Goal: Navigation & Orientation: Find specific page/section

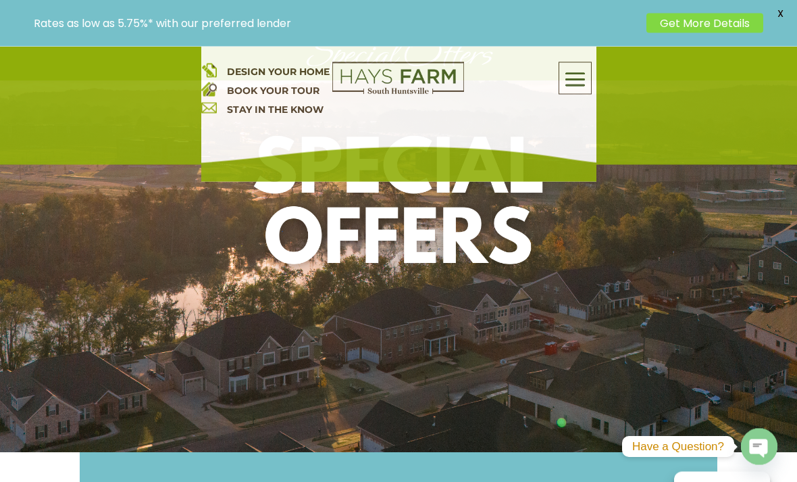
scroll to position [187, 0]
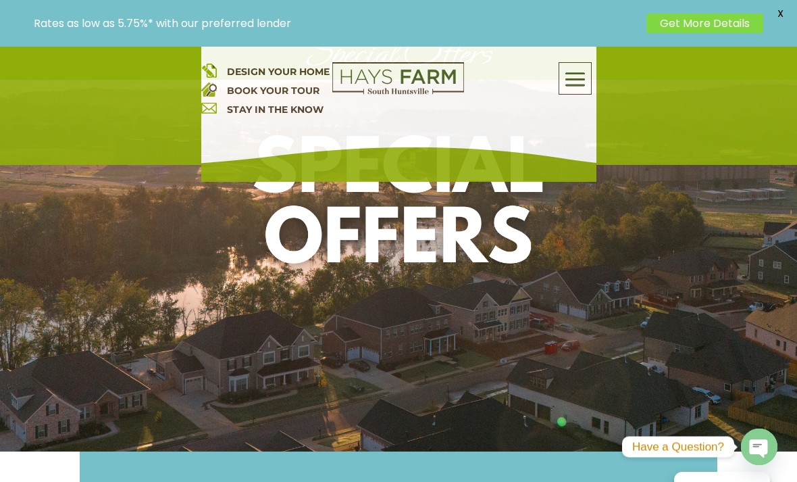
click at [705, 341] on div at bounding box center [398, 265] width 797 height 371
click at [706, 348] on div at bounding box center [398, 265] width 797 height 371
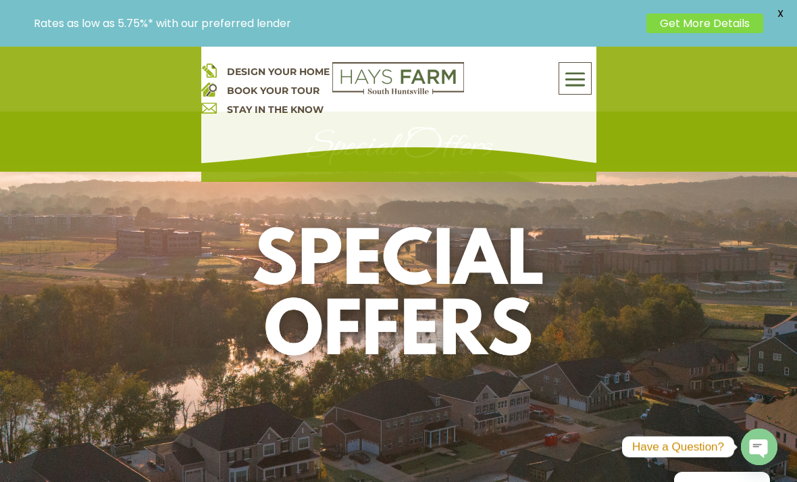
scroll to position [196, 0]
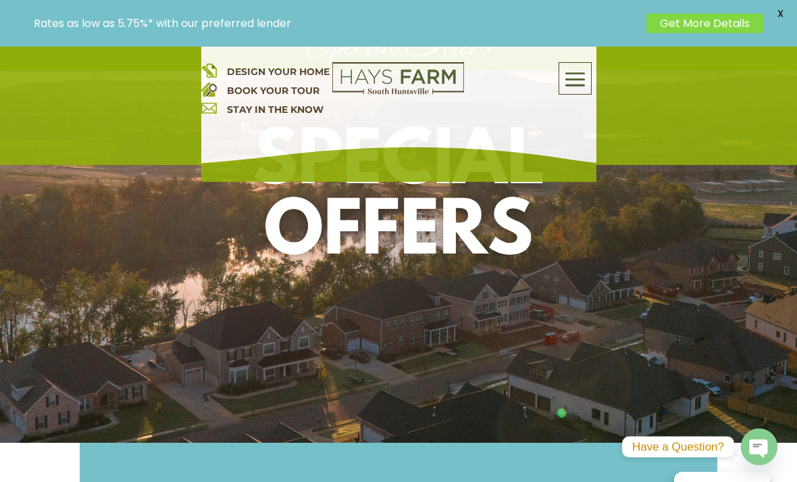
click at [696, 313] on div at bounding box center [398, 256] width 797 height 371
click at [571, 415] on div at bounding box center [398, 256] width 797 height 371
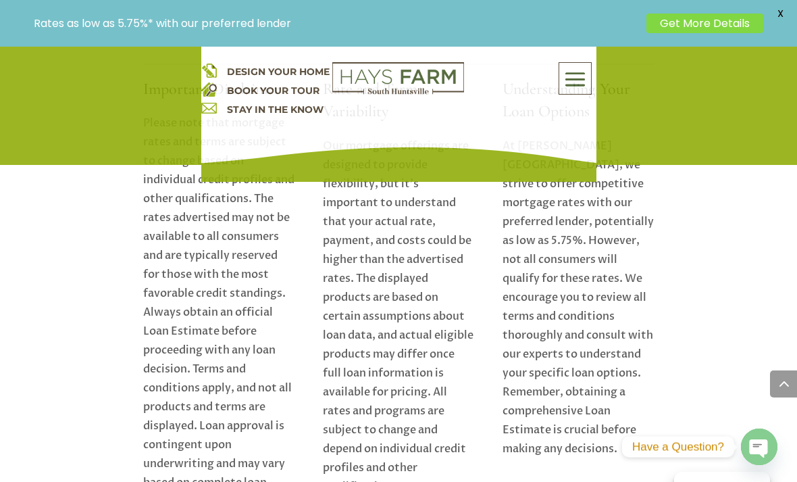
scroll to position [2025, 0]
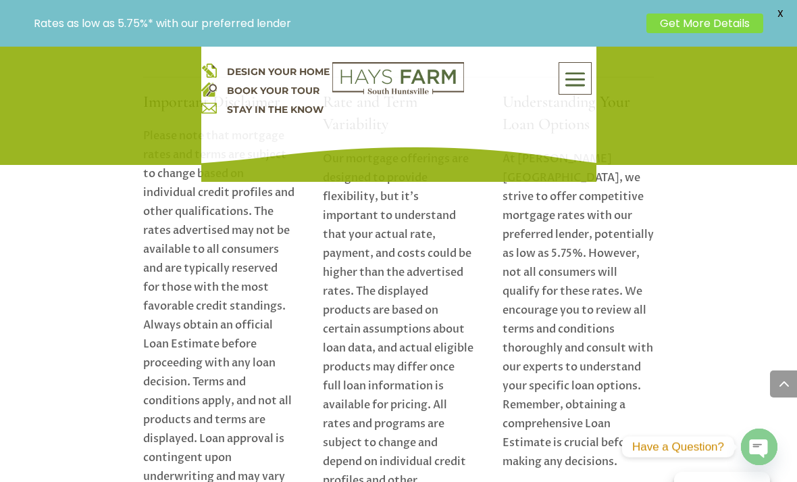
click at [778, 9] on span "X" at bounding box center [780, 13] width 20 height 20
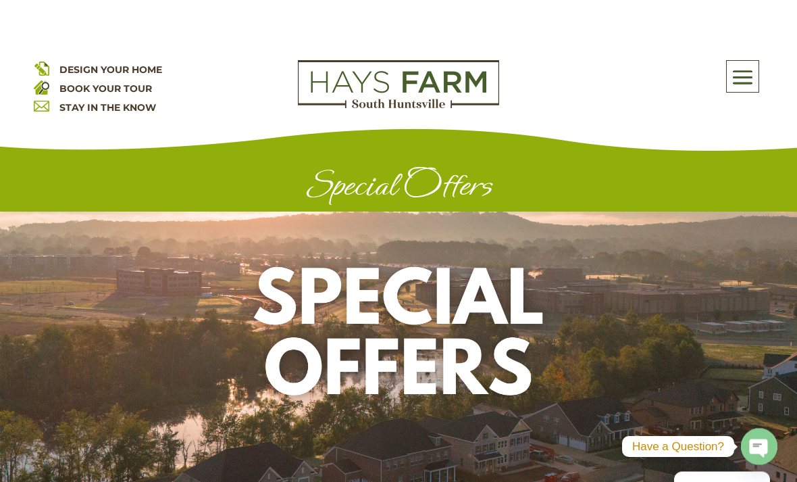
scroll to position [0, 0]
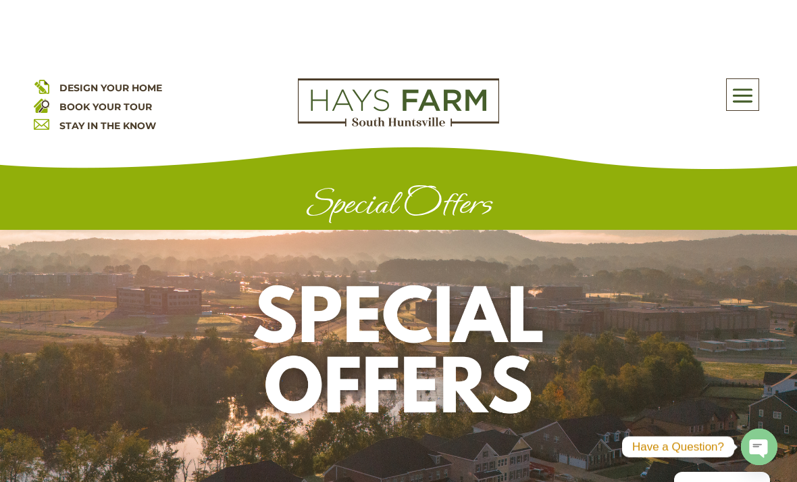
click at [745, 98] on span at bounding box center [743, 95] width 32 height 31
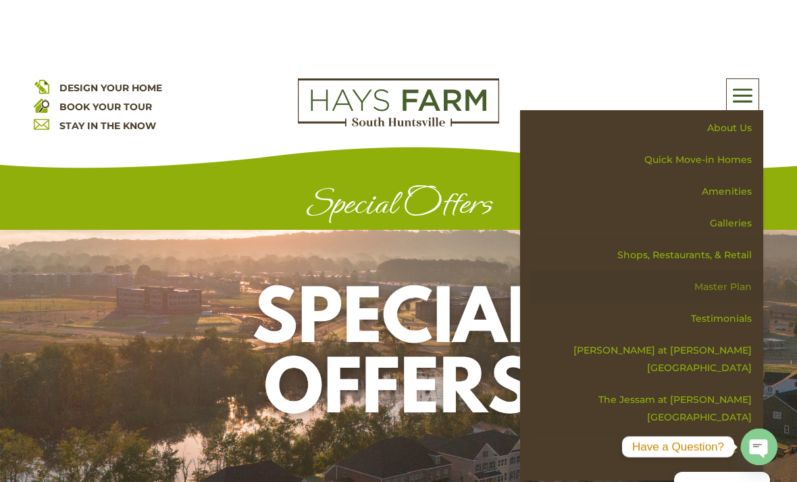
click at [742, 285] on link "Master Plan" at bounding box center [646, 287] width 234 height 32
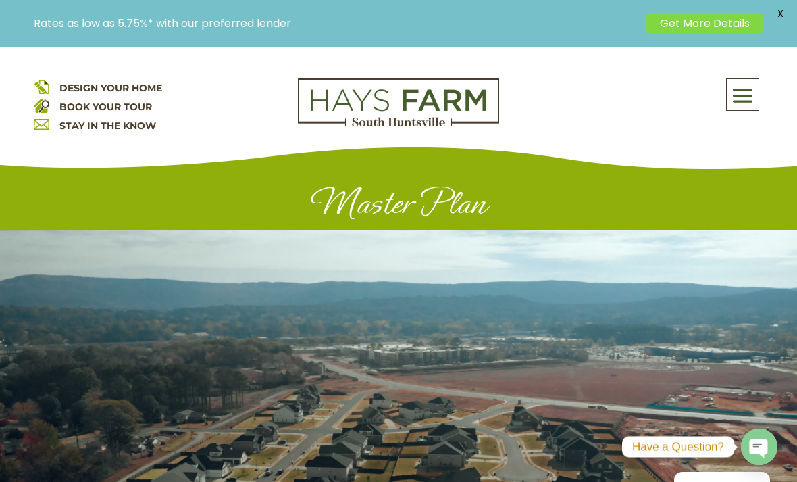
click at [754, 100] on span at bounding box center [743, 95] width 32 height 31
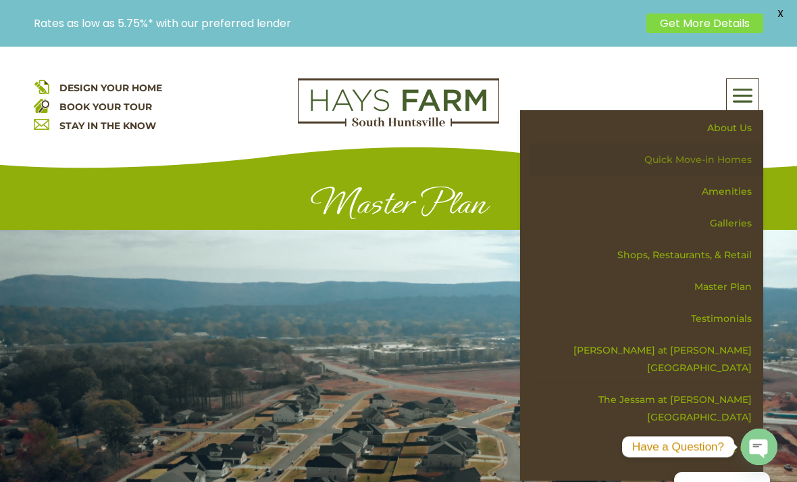
click at [739, 152] on link "Quick Move-in Homes" at bounding box center [646, 160] width 234 height 32
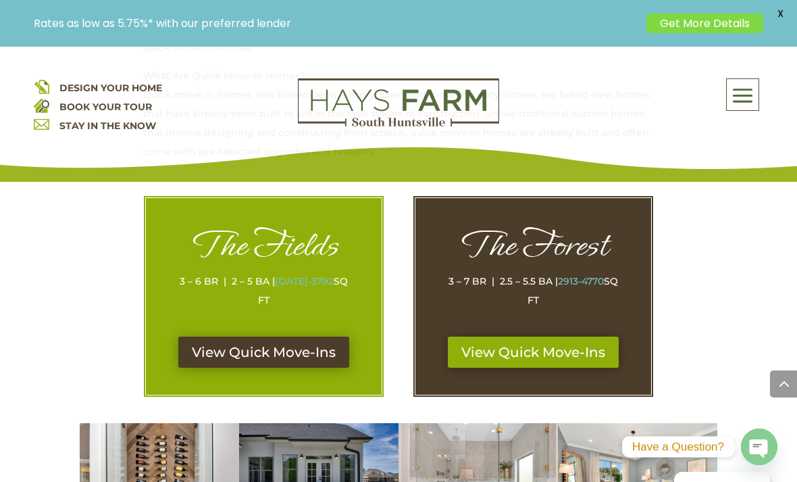
scroll to position [657, 0]
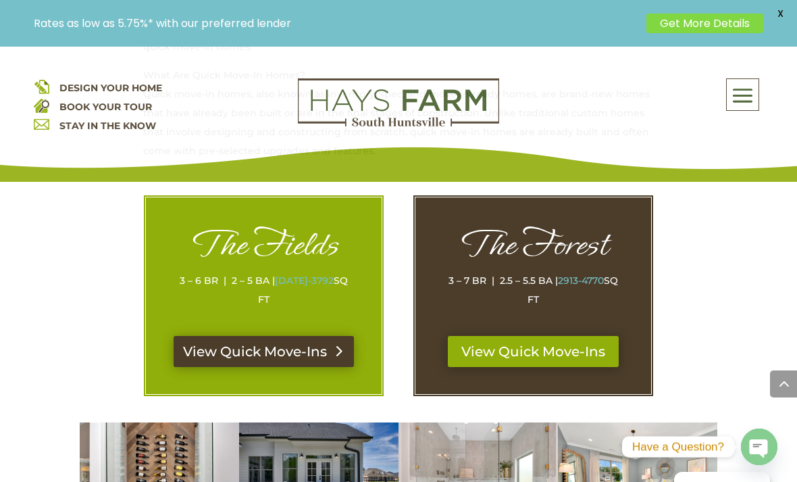
click at [199, 340] on link "View Quick Move-Ins" at bounding box center [264, 351] width 180 height 31
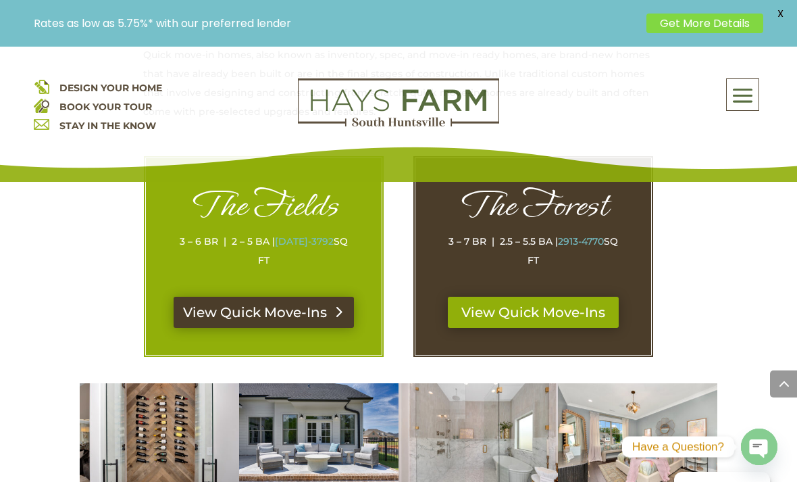
scroll to position [700, 0]
